Goal: Task Accomplishment & Management: Manage account settings

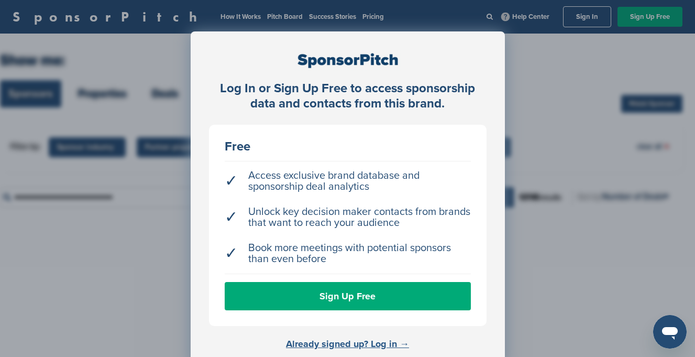
click at [306, 341] on link "Already signed up? Log in →" at bounding box center [347, 344] width 123 height 12
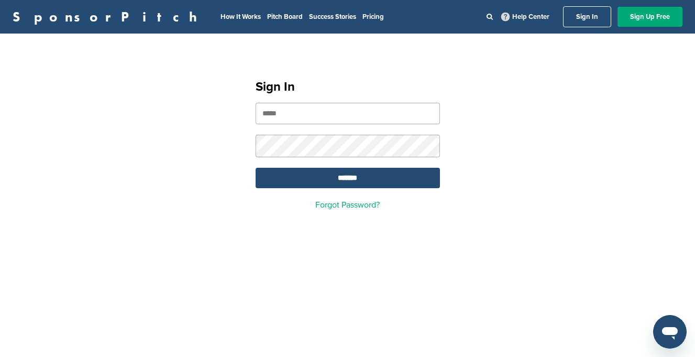
click at [378, 118] on input "email" at bounding box center [348, 113] width 184 height 21
type input "**********"
click at [371, 175] on input "*******" at bounding box center [348, 178] width 184 height 20
